Goal: Contribute content

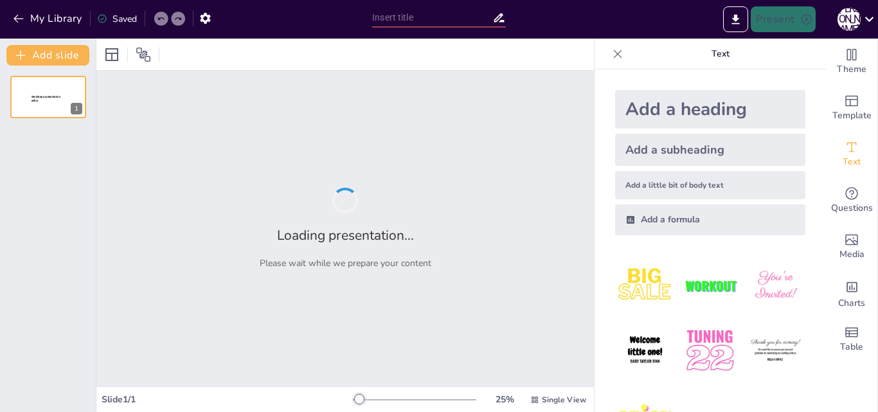
type input "Гроші та монети Херсонесу: Історія та Значення"
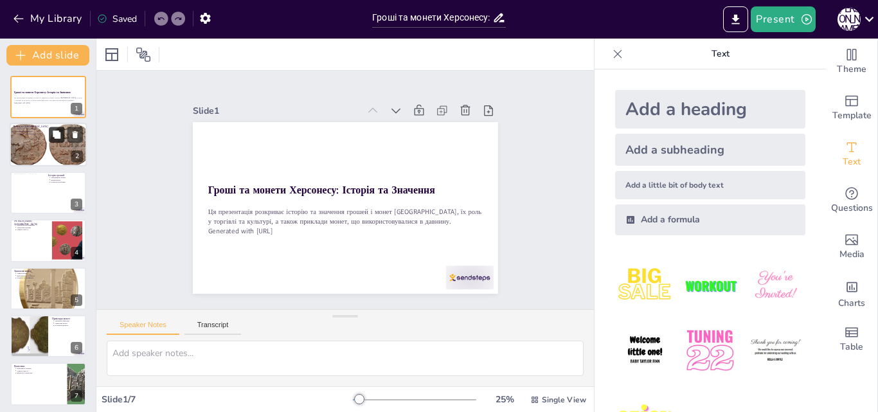
click at [51, 141] on button at bounding box center [56, 134] width 15 height 15
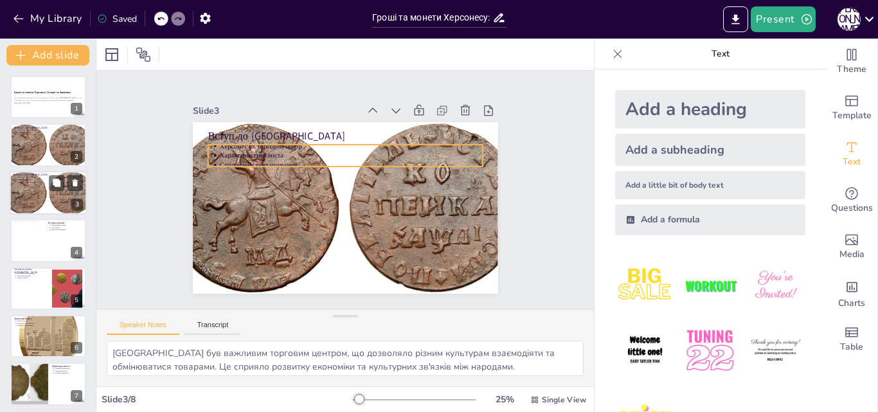
click at [46, 183] on p "Стратегічне розташування" at bounding box center [49, 182] width 67 height 3
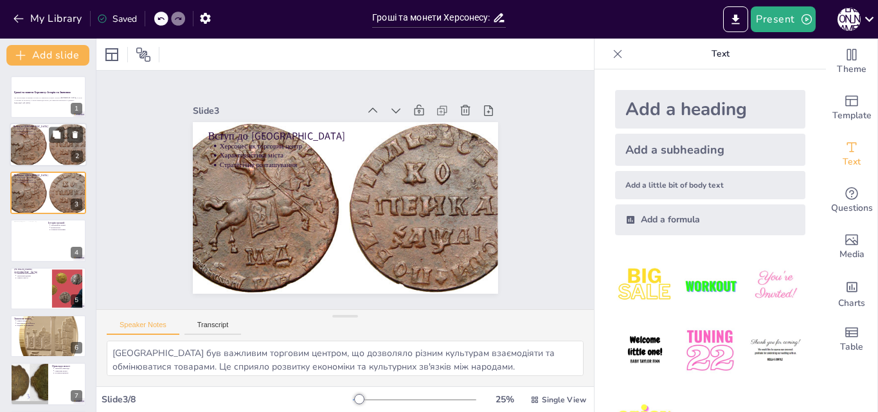
click at [37, 166] on div "Вступ до [GEOGRAPHIC_DATA] [GEOGRAPHIC_DATA] як торговий центр Характеристика м…" at bounding box center [48, 145] width 77 height 44
click at [39, 190] on div at bounding box center [48, 193] width 90 height 44
click at [52, 235] on icon at bounding box center [56, 230] width 9 height 9
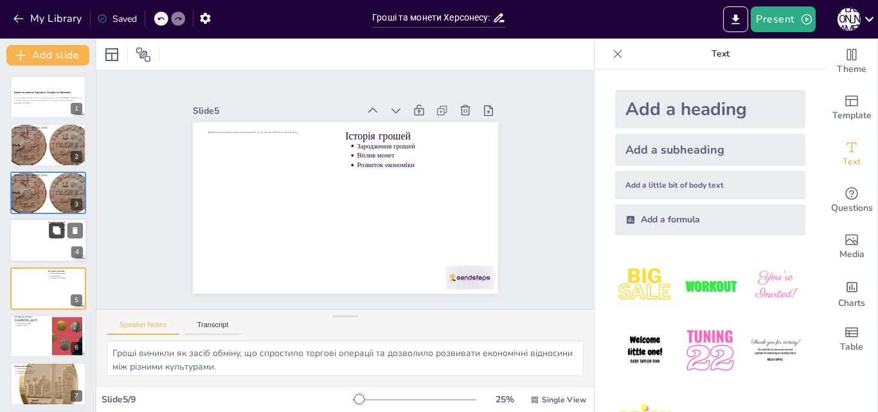
scroll to position [50, 0]
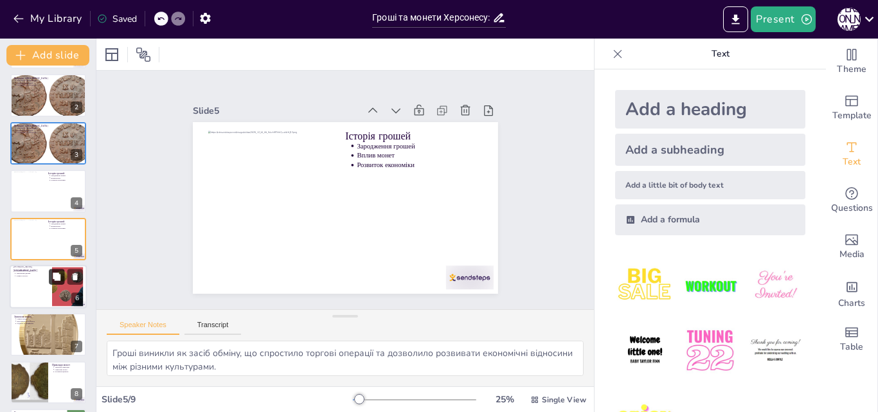
click at [51, 277] on button at bounding box center [56, 276] width 15 height 15
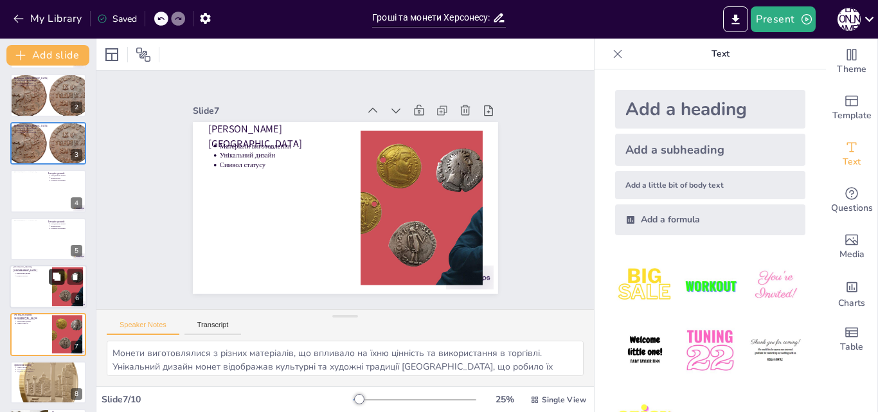
scroll to position [145, 0]
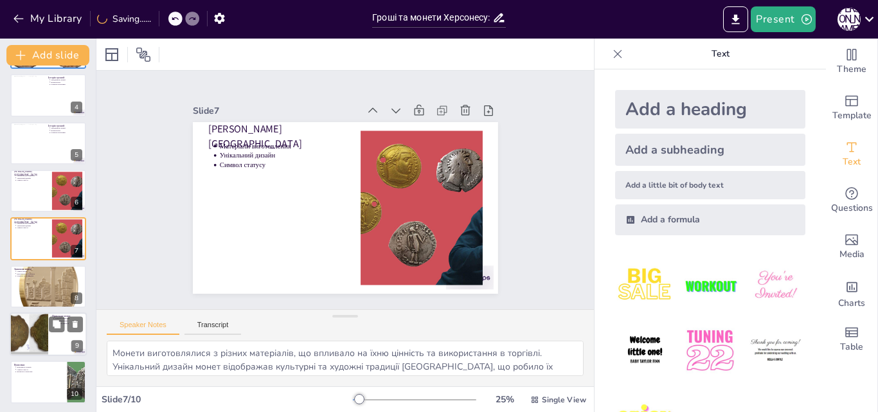
click at [32, 333] on div at bounding box center [28, 334] width 77 height 44
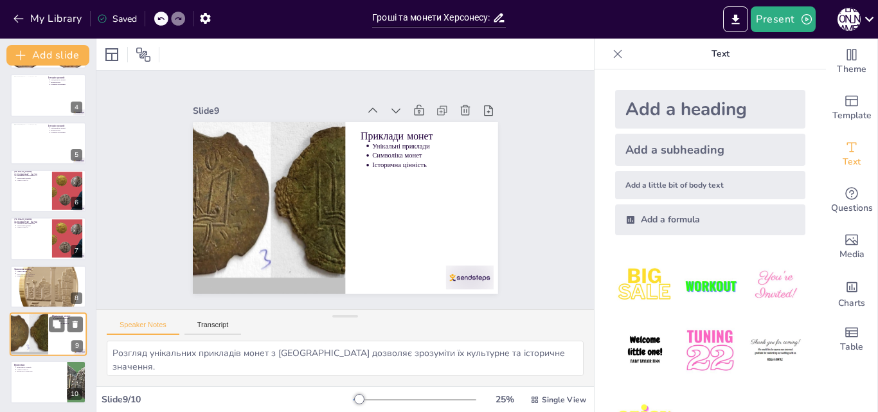
scroll to position [147, 0]
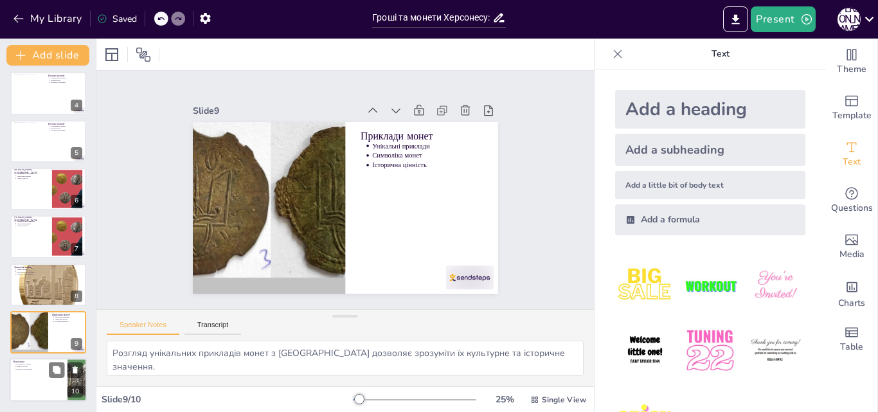
click at [33, 370] on p "Вплив на суспільство" at bounding box center [40, 369] width 48 height 3
type textarea "Гроші були важливими для розвитку економіки та культури, оскільки вони сприяли …"
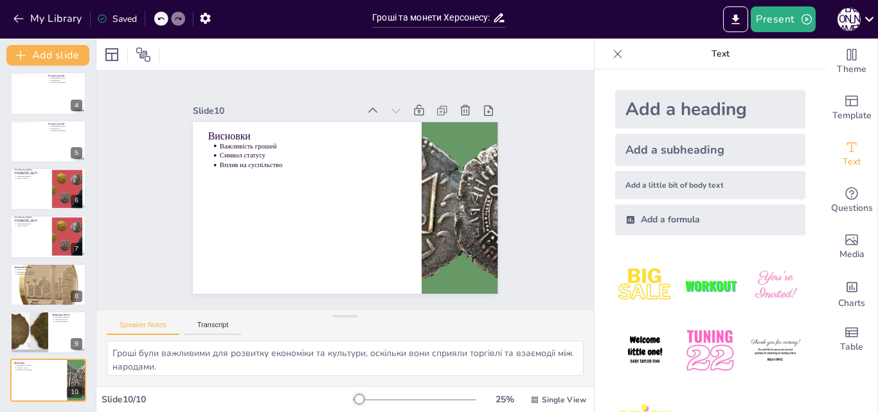
click at [611, 53] on icon at bounding box center [617, 54] width 13 height 13
